Goal: Task Accomplishment & Management: Manage account settings

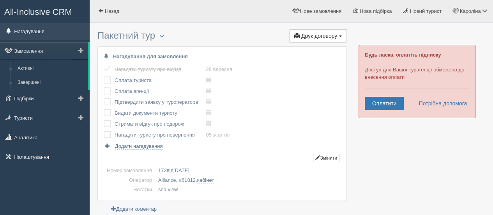
click at [47, 32] on link "Нагадування" at bounding box center [45, 31] width 90 height 17
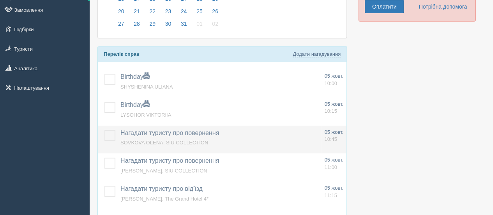
scroll to position [104, 0]
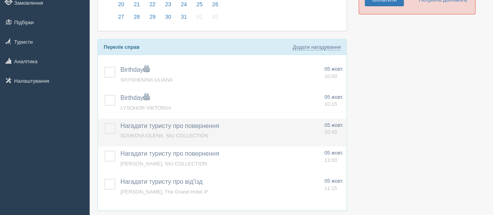
click at [104, 123] on label at bounding box center [104, 123] width 0 height 0
click at [0, 0] on input "checkbox" at bounding box center [0, 0] width 0 height 0
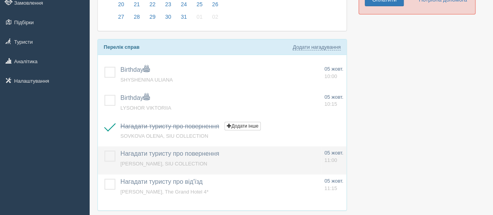
click at [104, 150] on label at bounding box center [104, 150] width 0 height 0
click at [0, 0] on input "checkbox" at bounding box center [0, 0] width 0 height 0
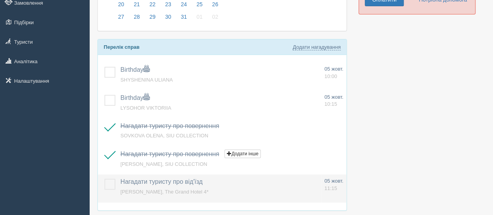
click at [104, 178] on label at bounding box center [104, 178] width 0 height 0
click at [0, 0] on input "checkbox" at bounding box center [0, 0] width 0 height 0
click at [104, 178] on label at bounding box center [104, 178] width 0 height 0
click at [0, 0] on input "checkbox" at bounding box center [0, 0] width 0 height 0
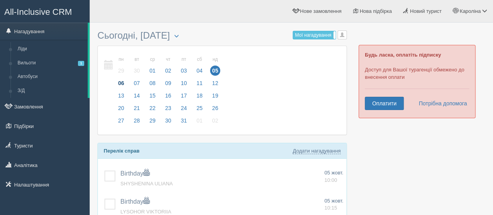
click at [121, 81] on span "06" at bounding box center [121, 83] width 10 height 10
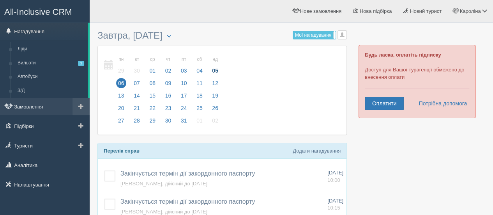
click at [39, 105] on link "Замовлення" at bounding box center [45, 106] width 90 height 17
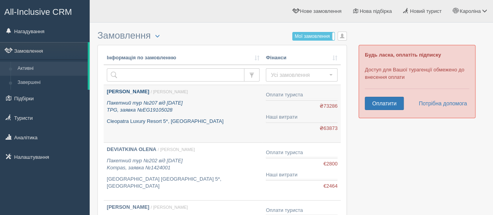
click at [141, 93] on b "[PERSON_NAME]" at bounding box center [128, 91] width 42 height 6
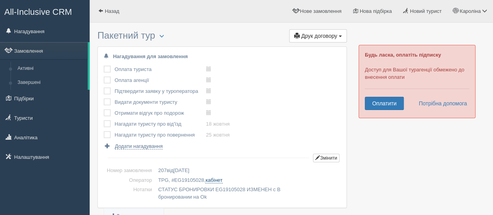
click at [215, 180] on link "кабінет" at bounding box center [213, 180] width 17 height 6
click at [30, 53] on link "Замовлення" at bounding box center [44, 50] width 88 height 17
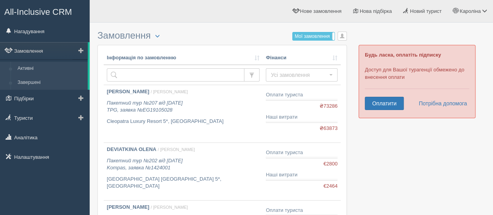
click at [51, 81] on link "Завершені" at bounding box center [51, 83] width 74 height 14
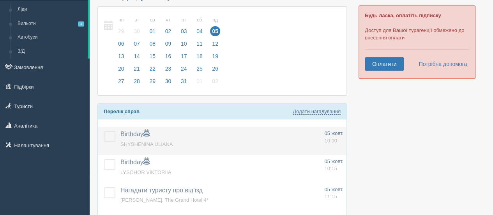
scroll to position [52, 0]
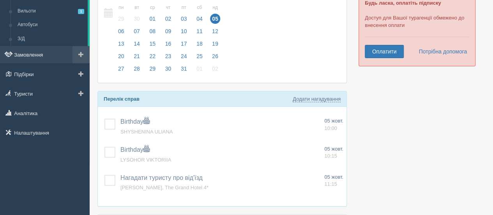
click at [49, 56] on link "Замовлення" at bounding box center [45, 54] width 90 height 17
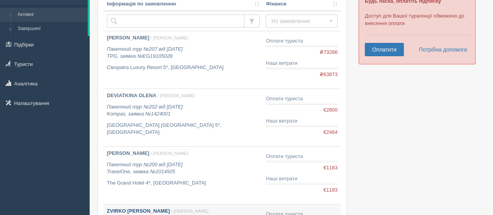
scroll to position [156, 0]
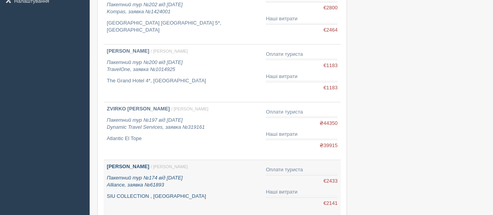
click at [127, 164] on b "[PERSON_NAME]" at bounding box center [128, 166] width 42 height 6
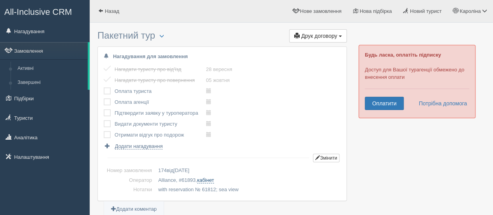
click at [208, 180] on link "кабінет" at bounding box center [205, 180] width 17 height 6
